Goal: Check status: Check status

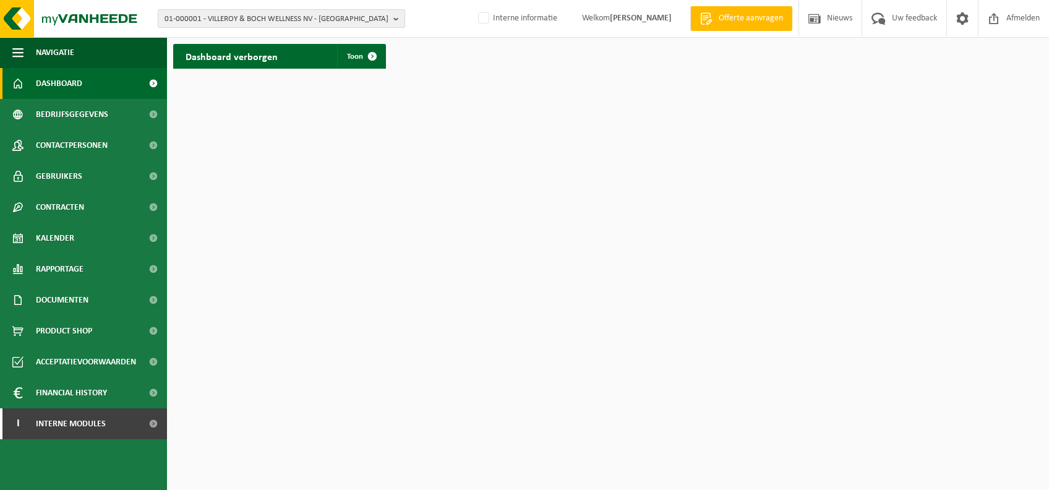
click at [346, 17] on span "01-000001 - VILLEROY & BOCH WELLNESS NV - [GEOGRAPHIC_DATA]" at bounding box center [277, 19] width 224 height 19
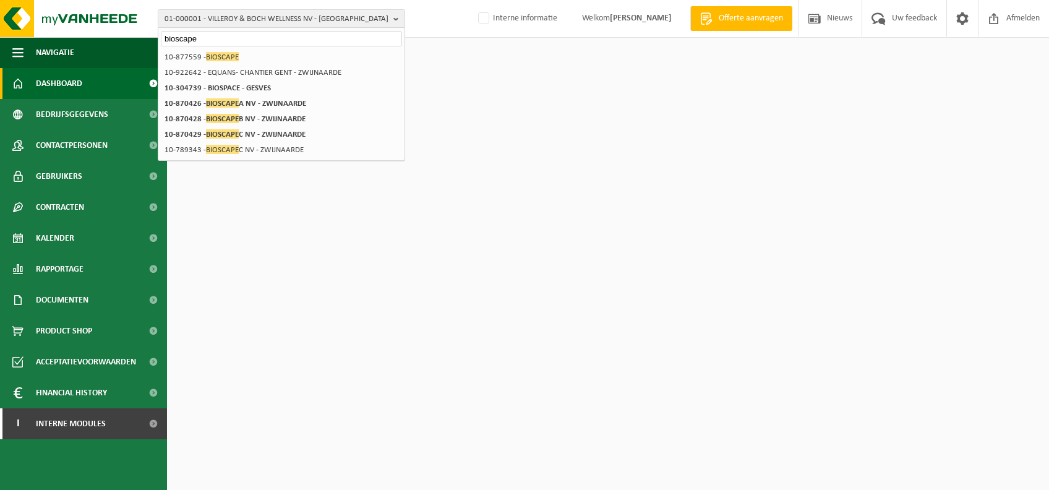
click at [288, 45] on input "bioscape" at bounding box center [281, 38] width 241 height 15
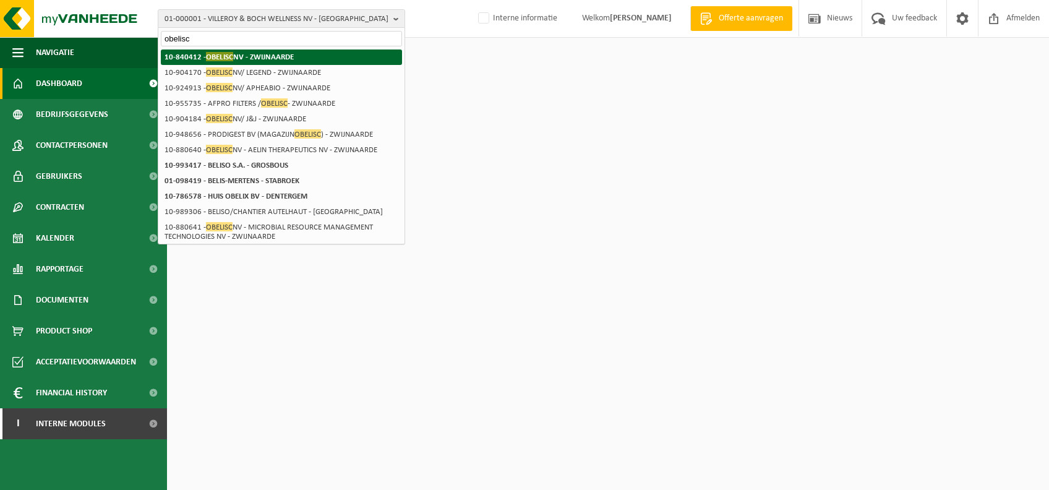
type input "obelisc"
click at [280, 55] on strong "10-840412 - OBELISC NV - ZWIJNAARDE" at bounding box center [229, 56] width 129 height 9
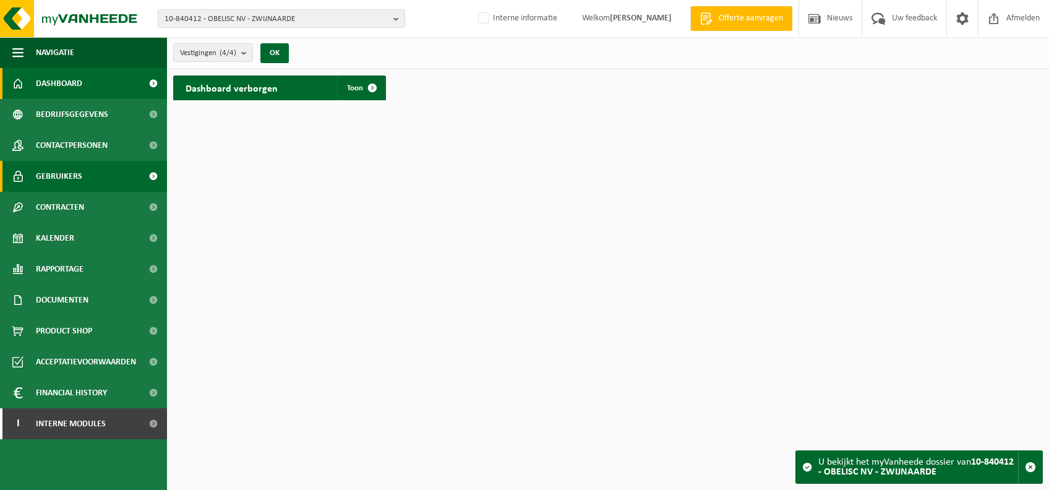
click at [94, 173] on link "Gebruikers" at bounding box center [83, 176] width 167 height 31
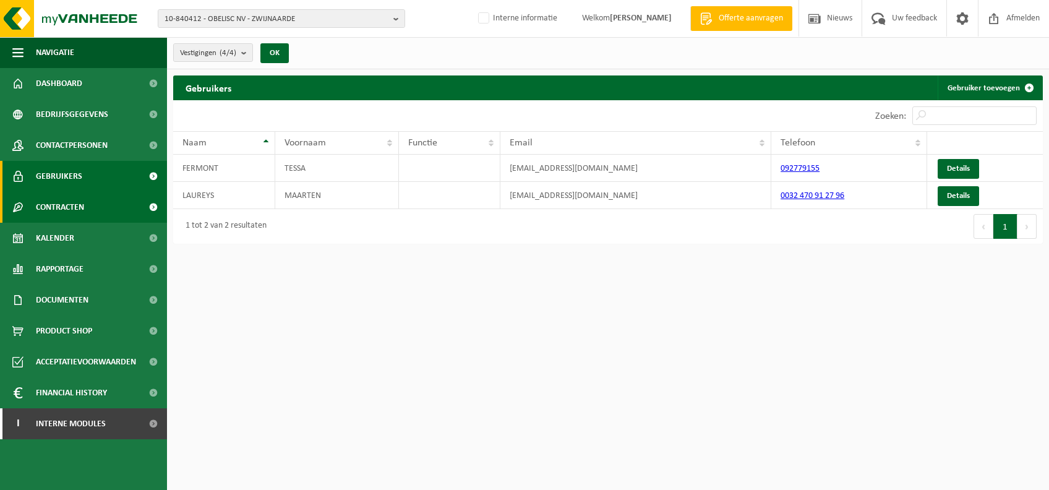
click at [84, 208] on span "Contracten" at bounding box center [60, 207] width 48 height 31
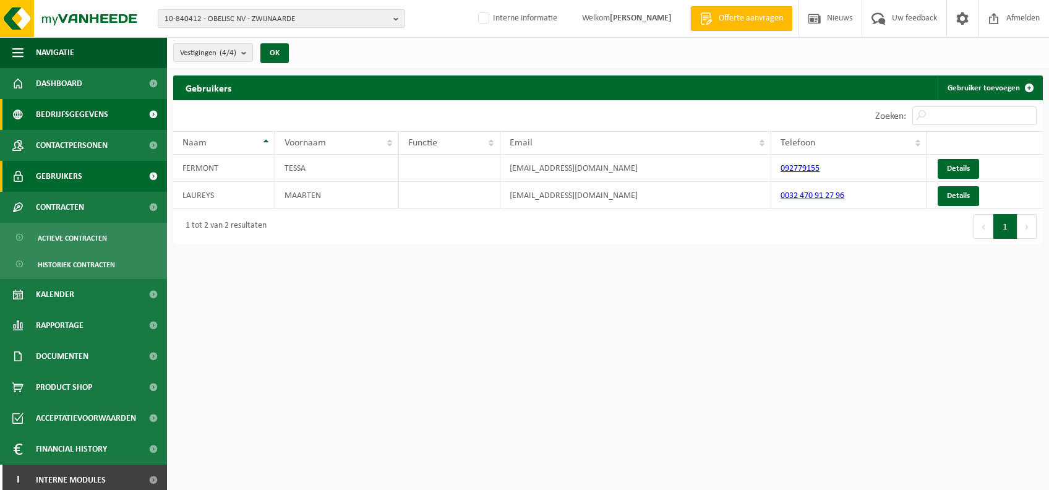
click at [79, 114] on span "Bedrijfsgegevens" at bounding box center [72, 114] width 72 height 31
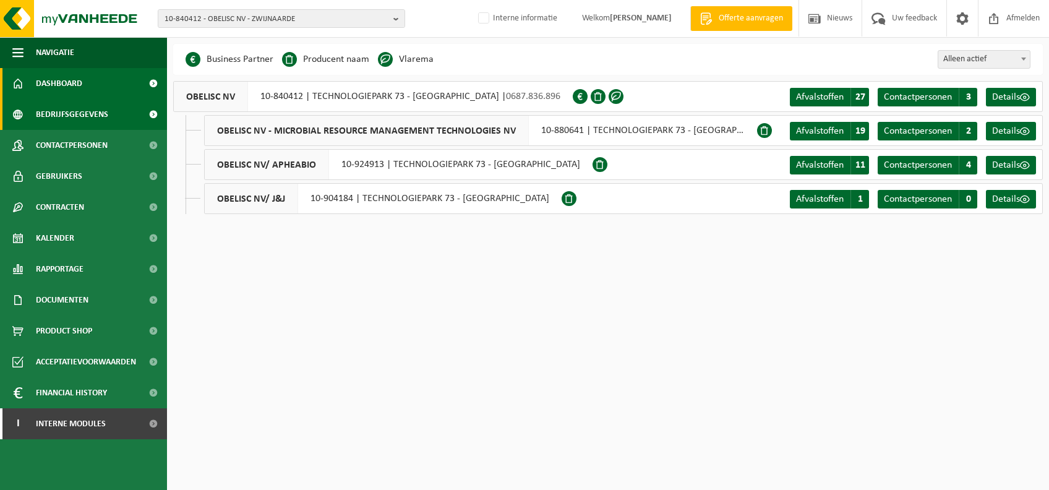
click at [137, 79] on link "Dashboard" at bounding box center [83, 83] width 167 height 31
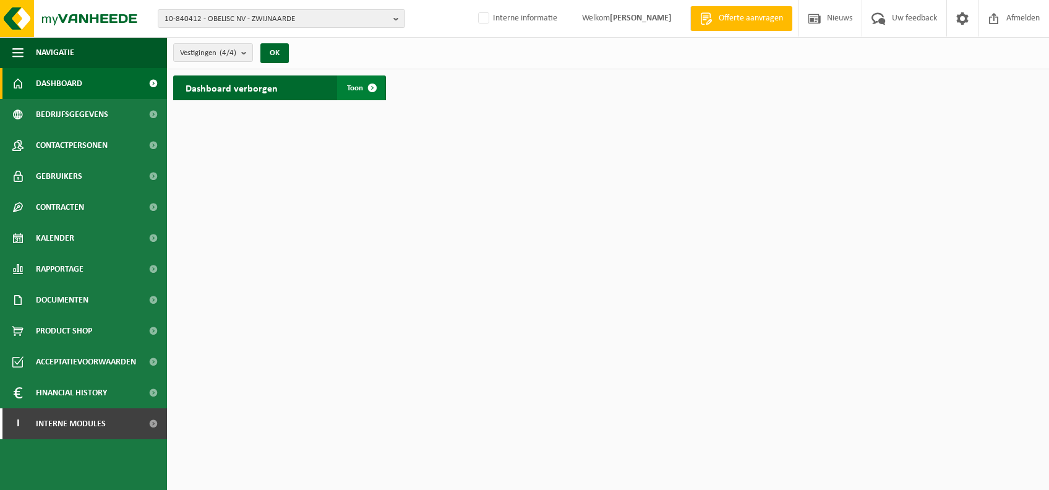
click at [373, 90] on span at bounding box center [372, 87] width 25 height 25
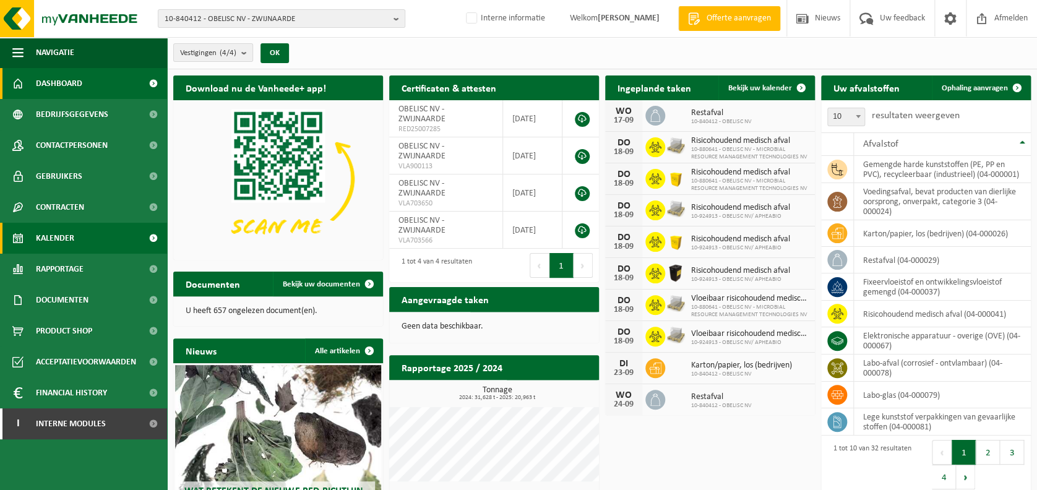
click at [69, 238] on span "Kalender" at bounding box center [55, 238] width 38 height 31
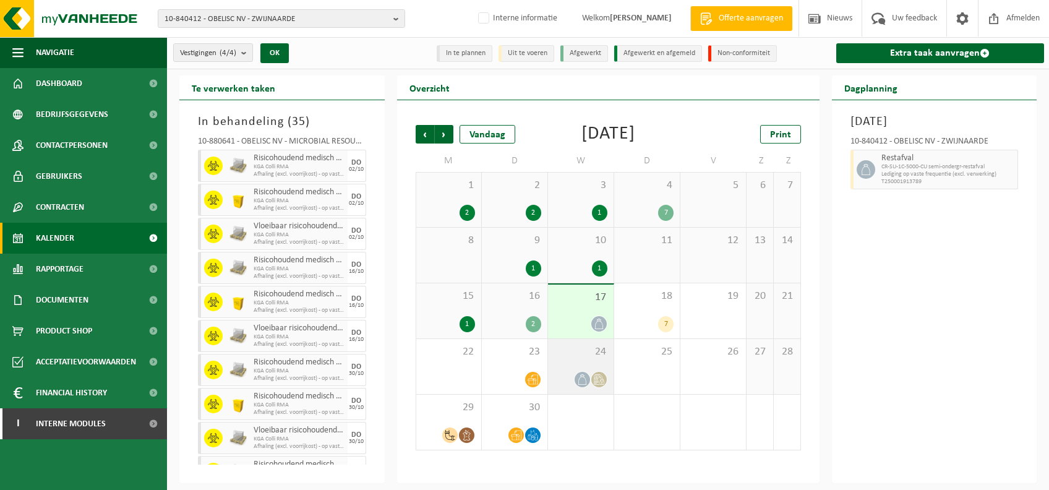
click at [581, 381] on icon at bounding box center [582, 379] width 11 height 11
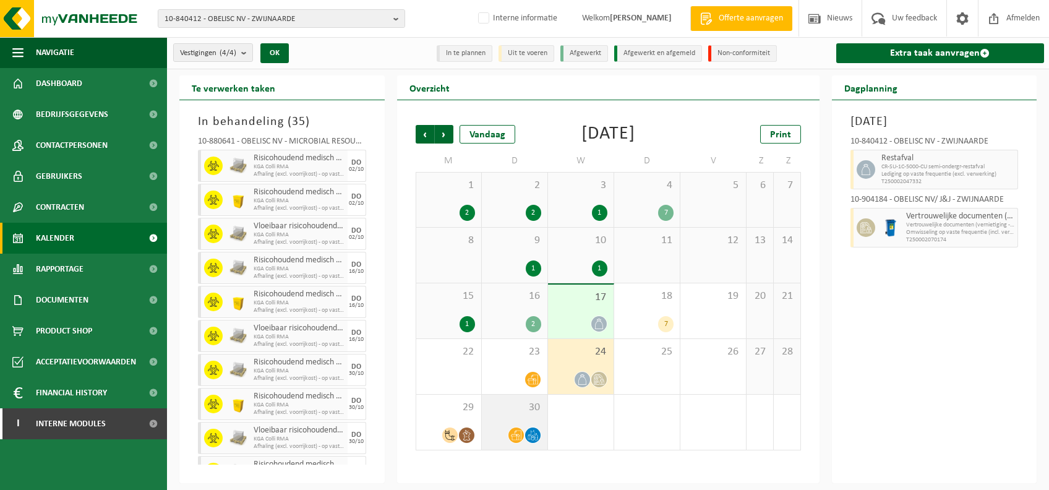
click at [520, 415] on div "30" at bounding box center [515, 422] width 66 height 55
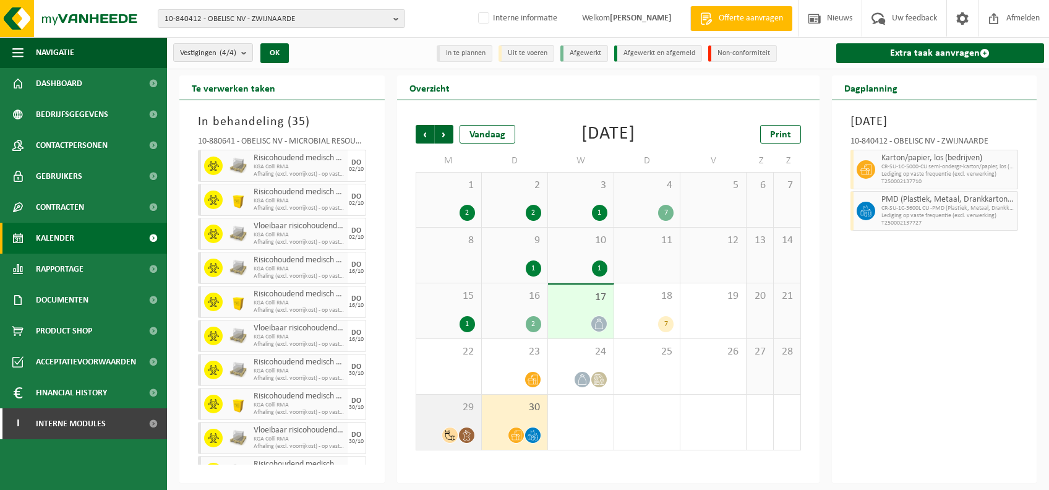
click at [462, 411] on span "29" at bounding box center [449, 408] width 53 height 14
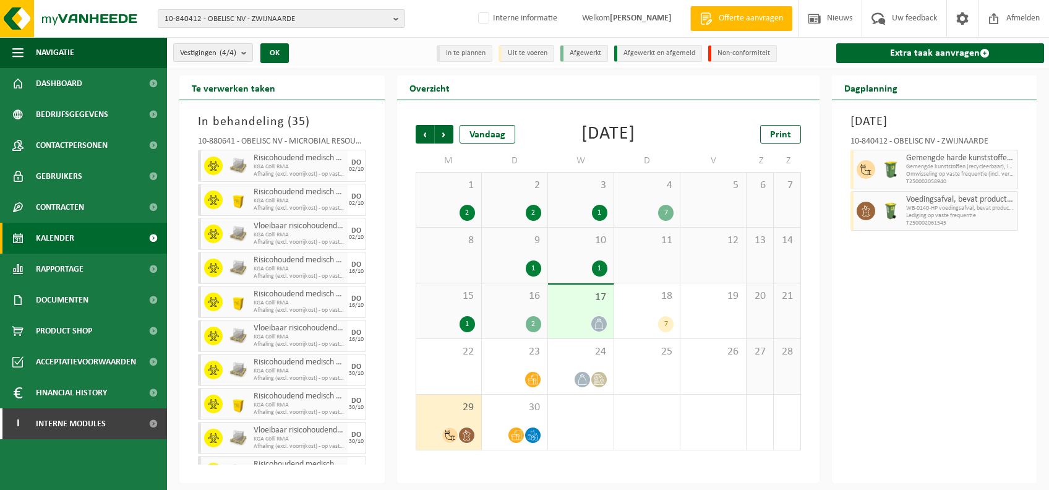
click at [656, 203] on div "4 7" at bounding box center [647, 200] width 66 height 54
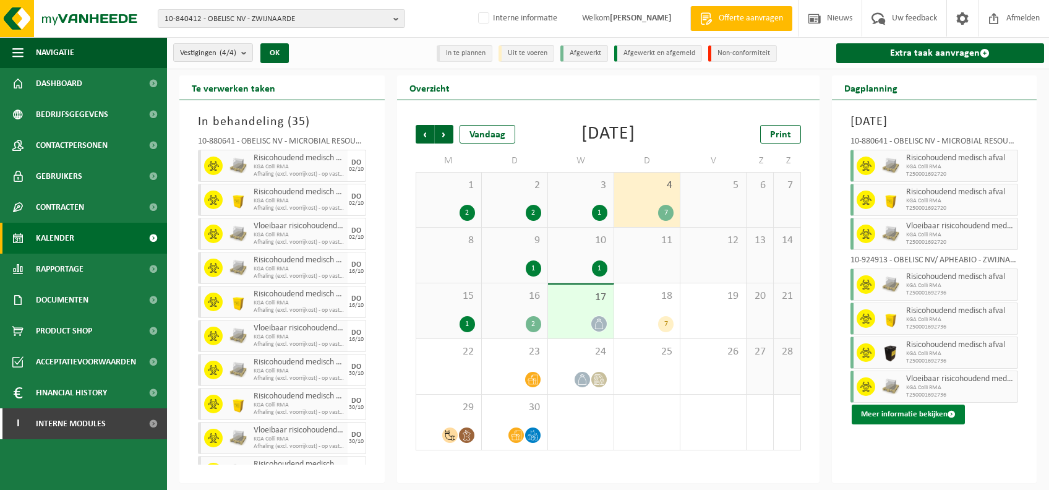
click at [921, 406] on button "Meer informatie bekijken" at bounding box center [908, 415] width 113 height 20
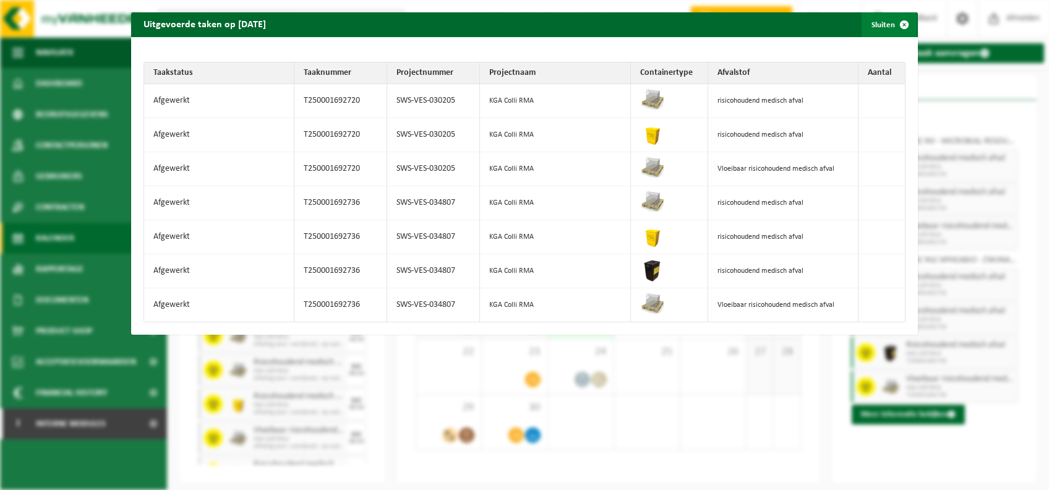
click at [895, 17] on span "button" at bounding box center [904, 24] width 25 height 25
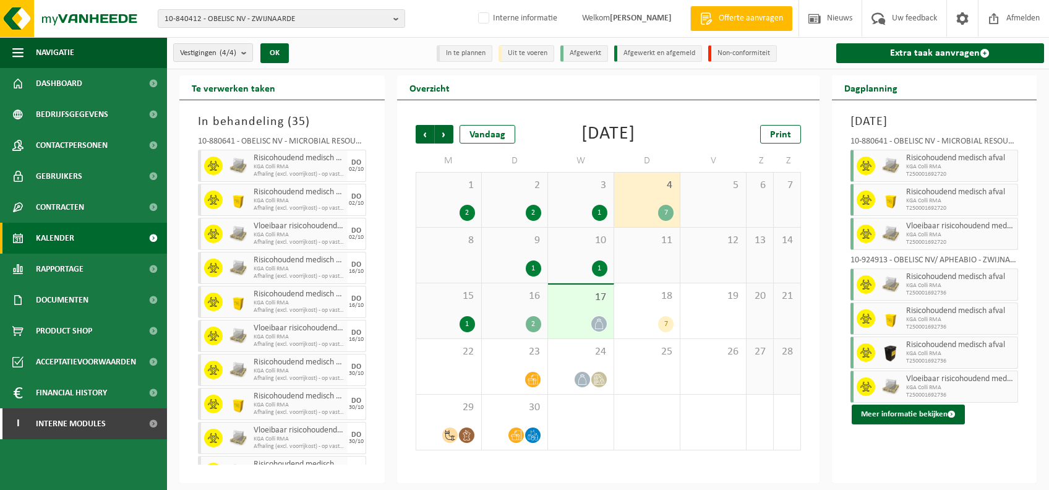
click at [959, 158] on span "Risicohoudend medisch afval" at bounding box center [960, 158] width 109 height 10
click at [859, 159] on span at bounding box center [866, 166] width 19 height 19
click at [589, 262] on div "1" at bounding box center [580, 268] width 53 height 16
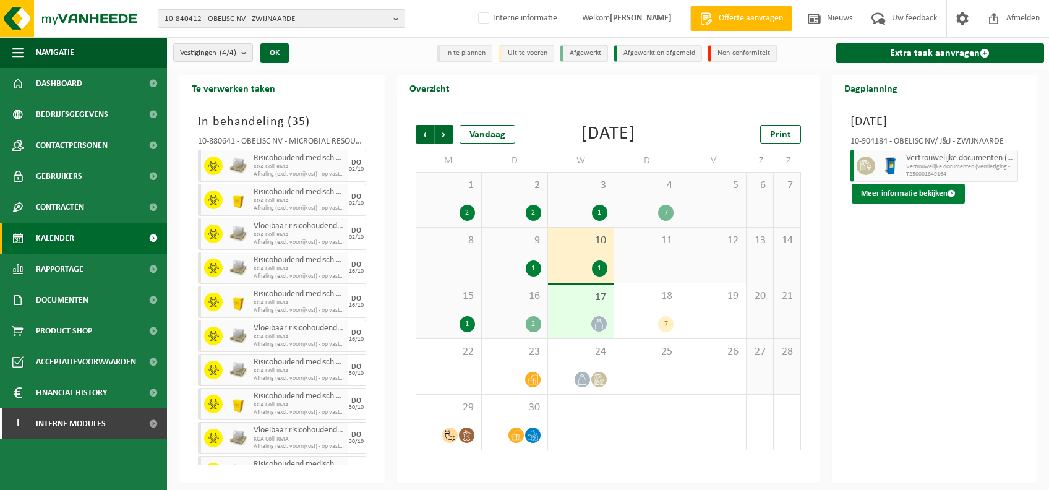
click at [921, 204] on button "Meer informatie bekijken" at bounding box center [908, 194] width 113 height 20
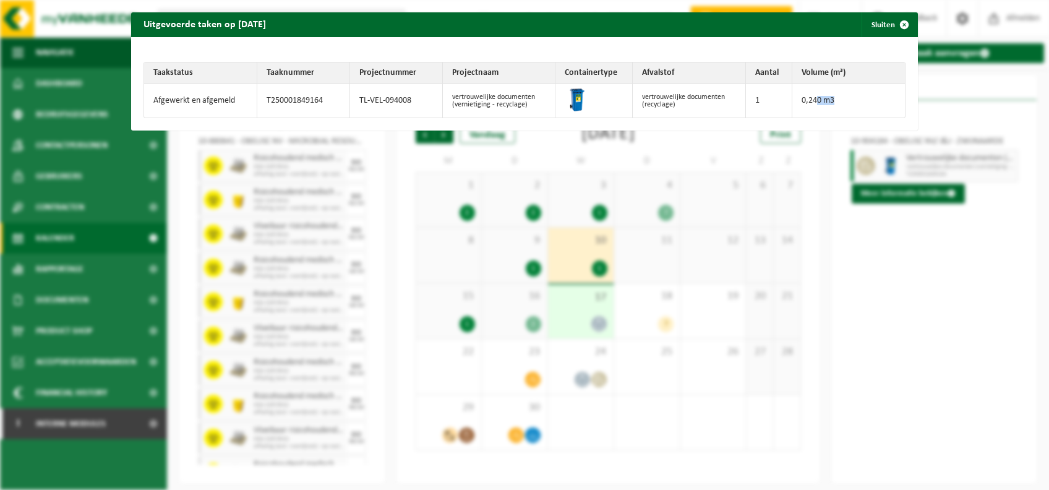
drag, startPoint x: 806, startPoint y: 97, endPoint x: 859, endPoint y: 99, distance: 52.6
click at [859, 99] on td "0,240 m3" at bounding box center [849, 100] width 113 height 33
drag, startPoint x: 859, startPoint y: 99, endPoint x: 854, endPoint y: 26, distance: 73.2
click at [862, 26] on button "Sluiten" at bounding box center [889, 24] width 55 height 25
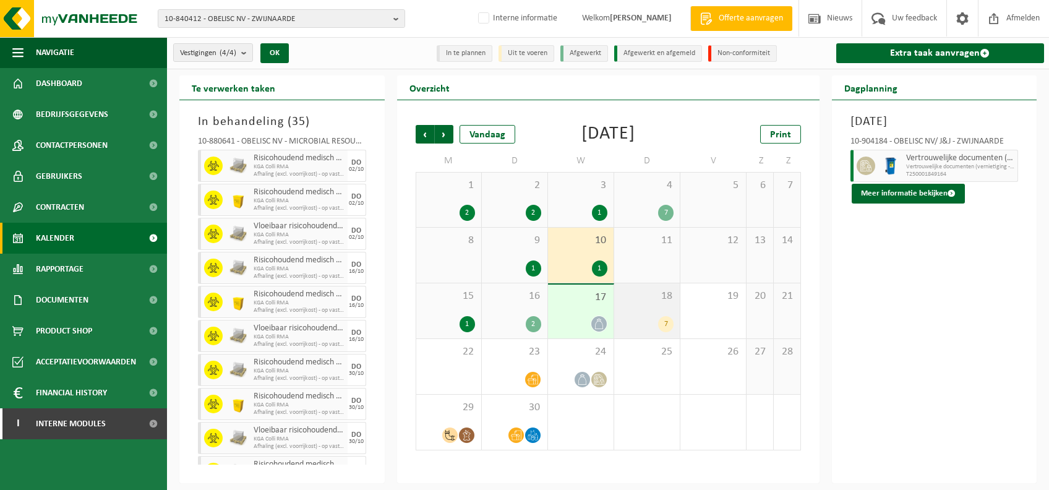
click at [648, 298] on span "18" at bounding box center [647, 297] width 53 height 14
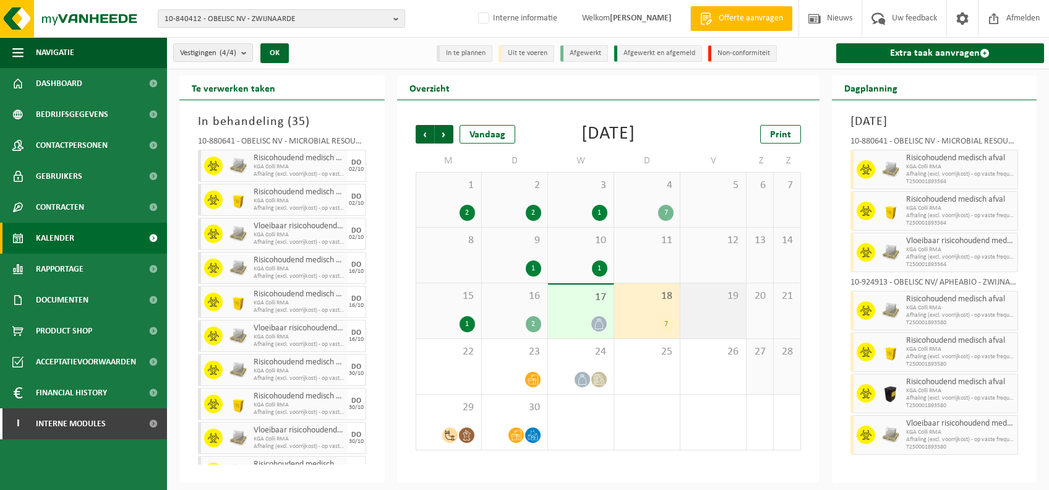
click at [714, 301] on span "19" at bounding box center [713, 297] width 53 height 14
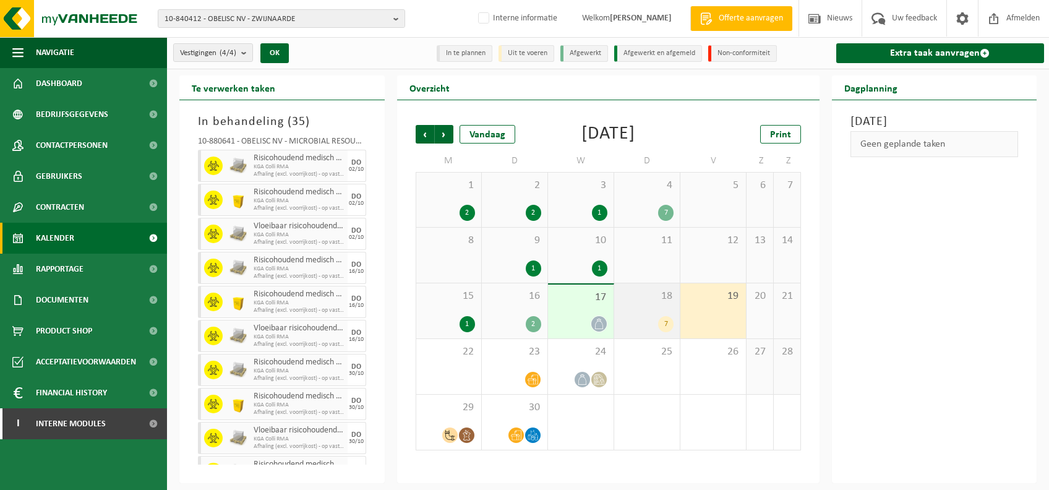
click at [671, 299] on span "18" at bounding box center [647, 297] width 53 height 14
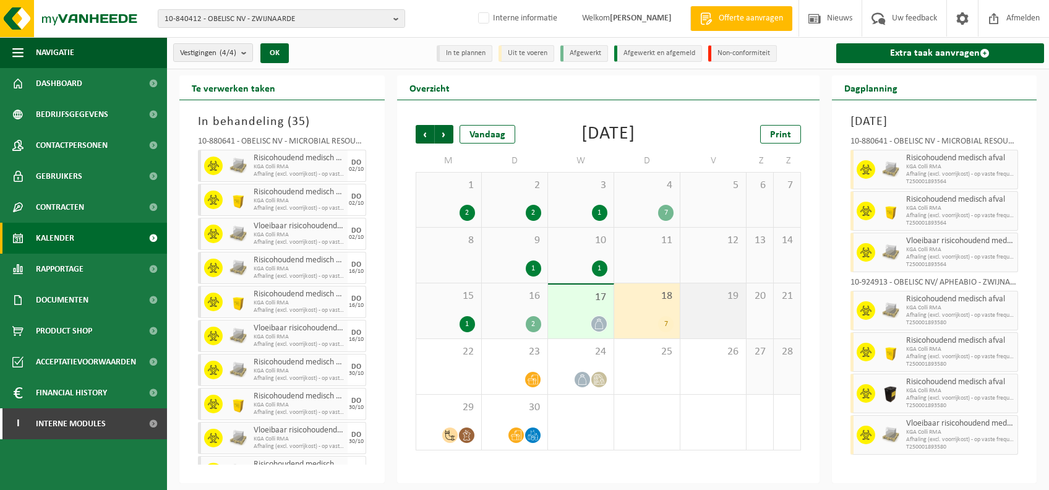
click at [700, 310] on div "19" at bounding box center [714, 310] width 66 height 55
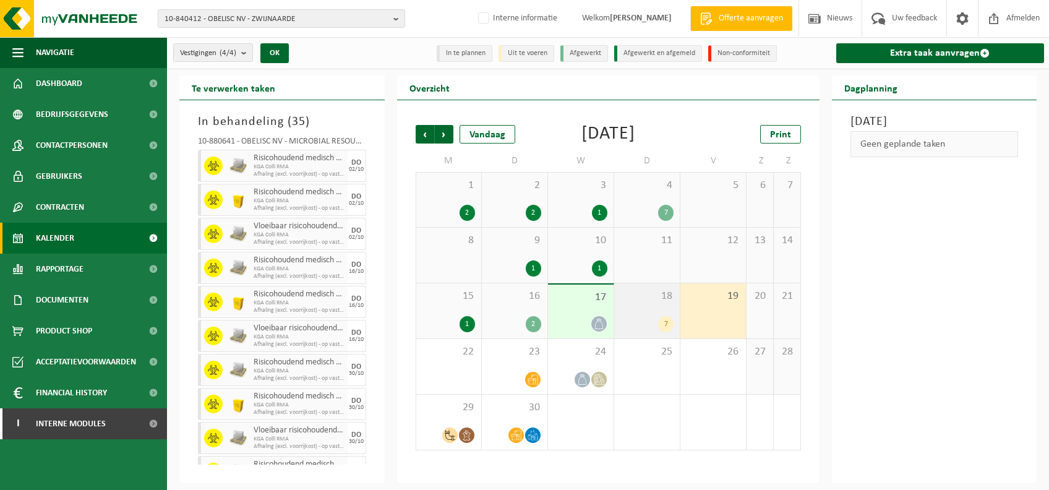
click at [678, 308] on div "18 7" at bounding box center [647, 310] width 66 height 55
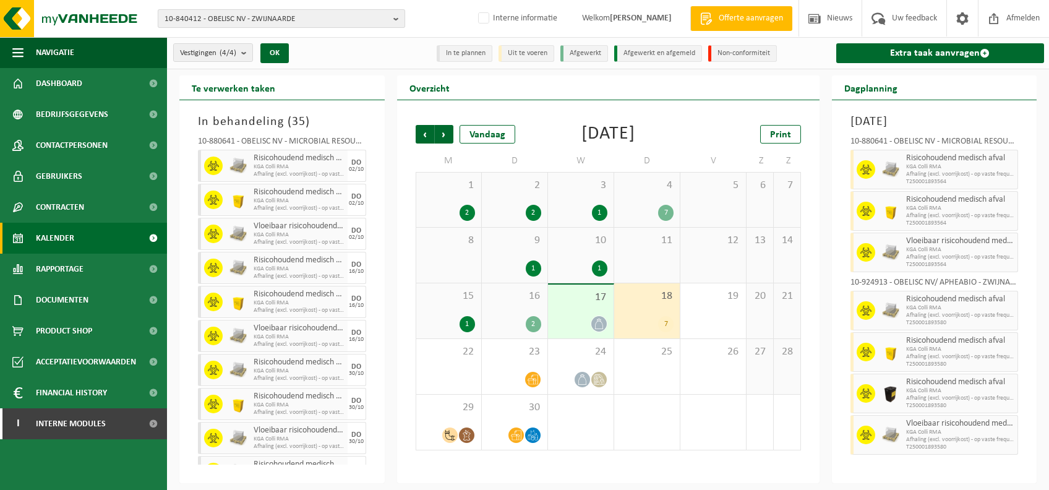
click at [278, 12] on span "10-840412 - OBELISC NV - ZWIJNAARDE" at bounding box center [277, 19] width 224 height 19
